Goal: Task Accomplishment & Management: Complete application form

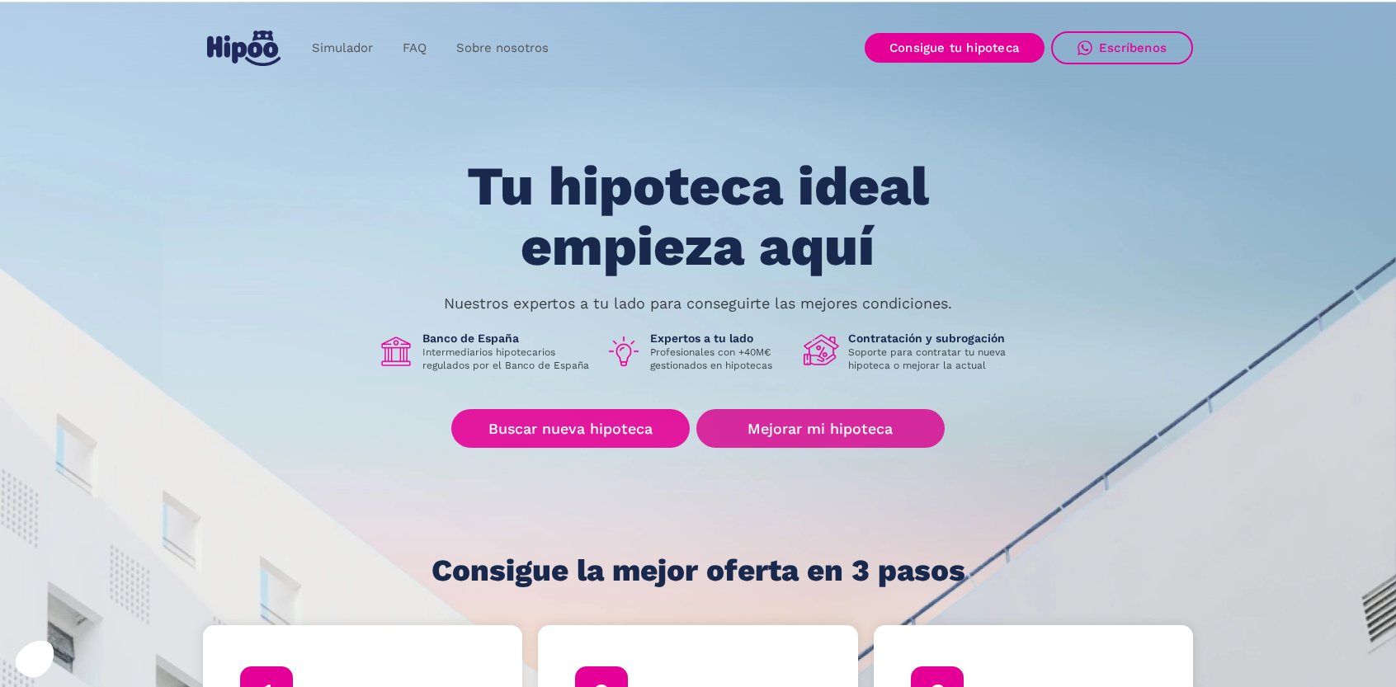
click at [799, 423] on link "Mejorar mi hipoteca" at bounding box center [821, 428] width 248 height 39
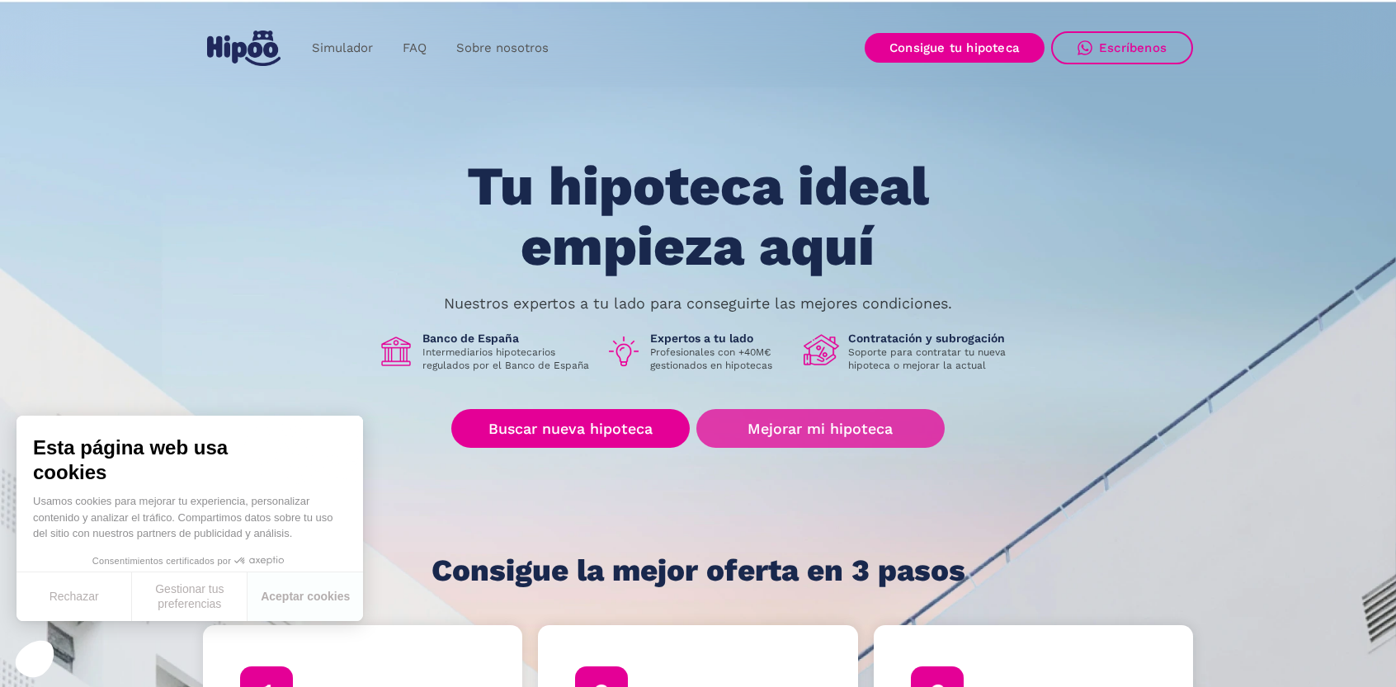
click at [757, 423] on link "Mejorar mi hipoteca" at bounding box center [821, 428] width 248 height 39
